Goal: Information Seeking & Learning: Learn about a topic

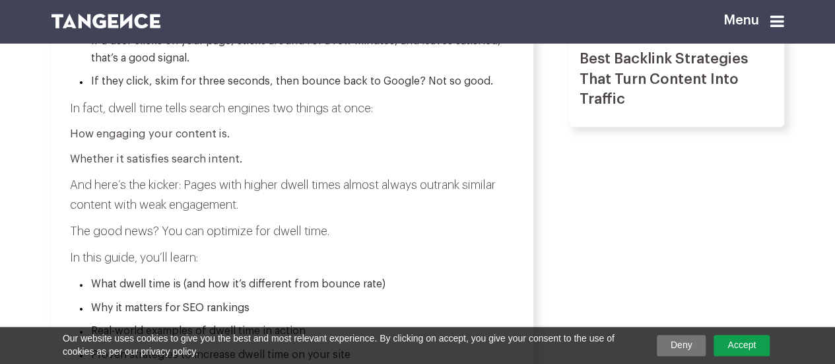
scroll to position [726, 0]
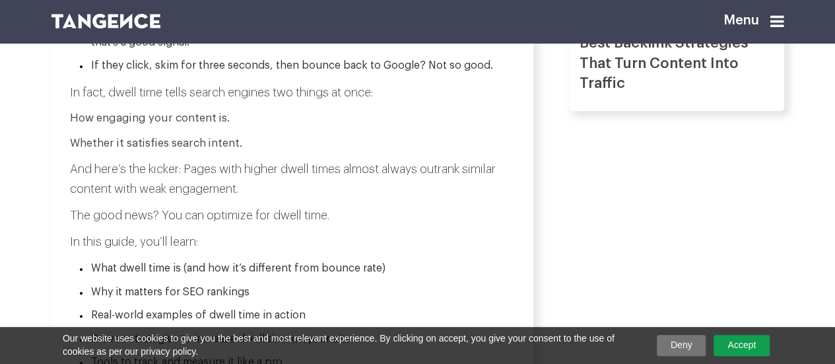
click at [735, 340] on link "Accept" at bounding box center [741, 345] width 56 height 21
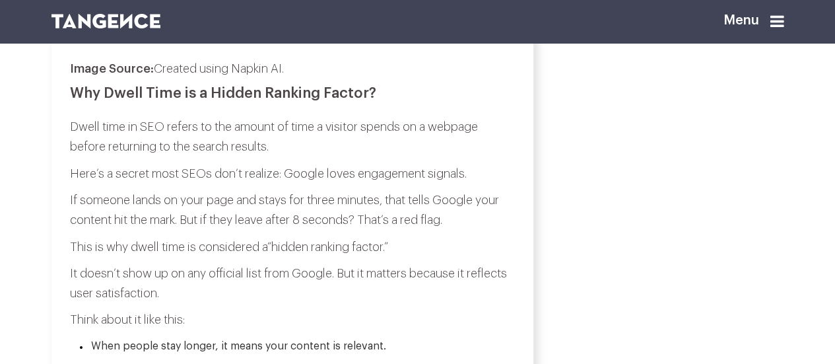
scroll to position [1254, 0]
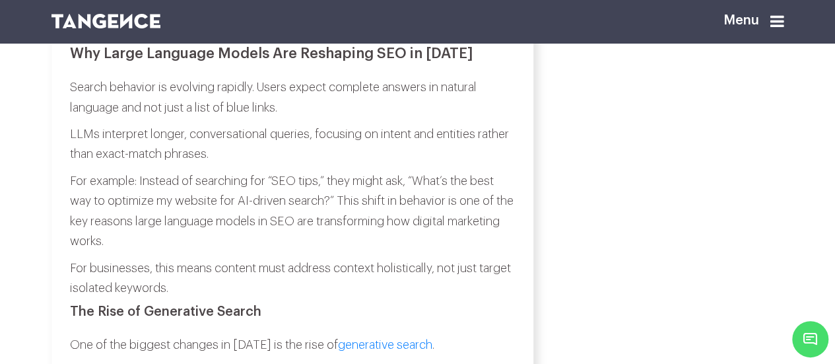
scroll to position [2178, 0]
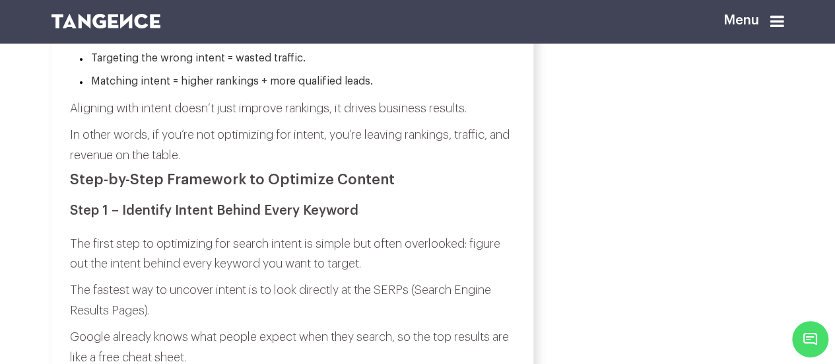
scroll to position [1320, 0]
